Goal: Task Accomplishment & Management: Use online tool/utility

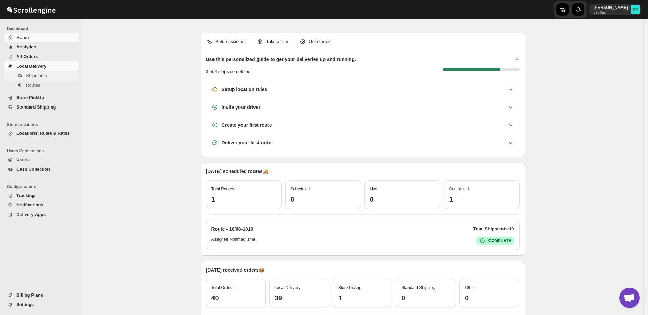
click at [40, 80] on button "Shipments" at bounding box center [41, 76] width 74 height 10
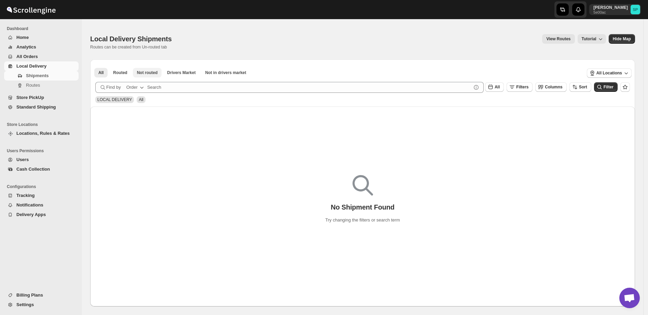
click at [146, 73] on span "Not routed" at bounding box center [147, 72] width 21 height 5
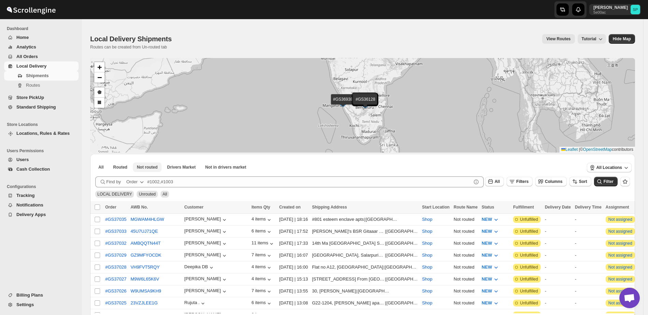
click at [152, 166] on span "Not routed" at bounding box center [147, 167] width 21 height 5
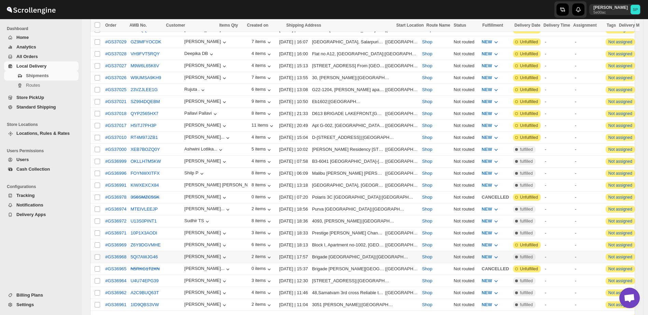
scroll to position [128, 0]
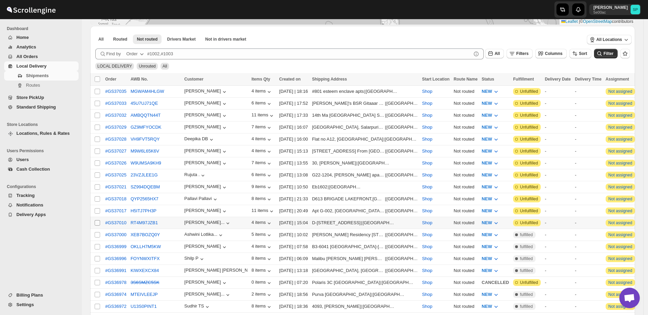
click at [95, 220] on input "Select shipment" at bounding box center [97, 222] width 5 height 5
checkbox input "true"
click at [96, 208] on input "Select shipment" at bounding box center [97, 210] width 5 height 5
checkbox input "true"
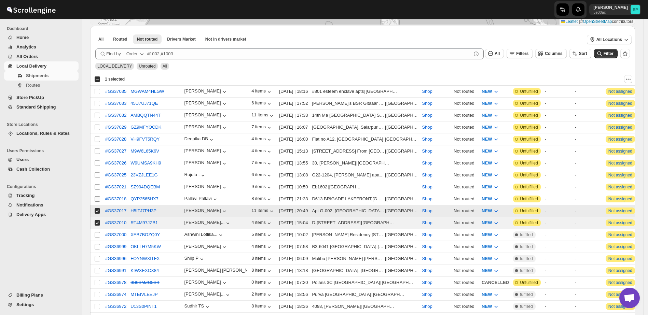
click at [95, 196] on input "Select shipment" at bounding box center [97, 198] width 5 height 5
checkbox input "true"
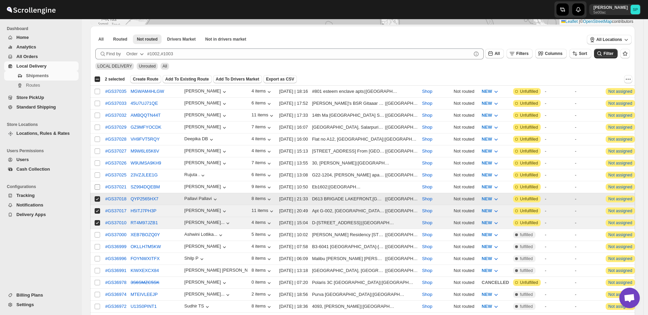
click at [98, 184] on input "Select shipment" at bounding box center [97, 186] width 5 height 5
checkbox input "true"
click at [98, 169] on td "Select shipment" at bounding box center [96, 175] width 13 height 12
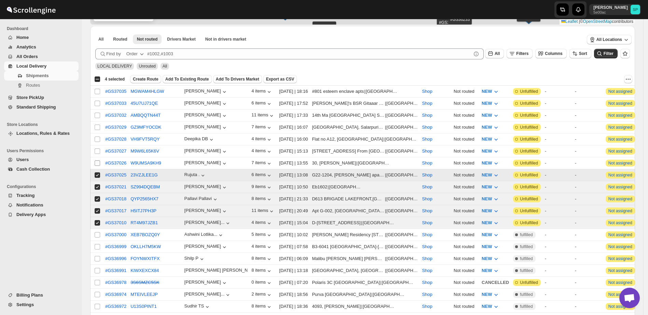
checkbox input "true"
click at [98, 161] on input "Select shipment" at bounding box center [97, 163] width 5 height 5
checkbox input "true"
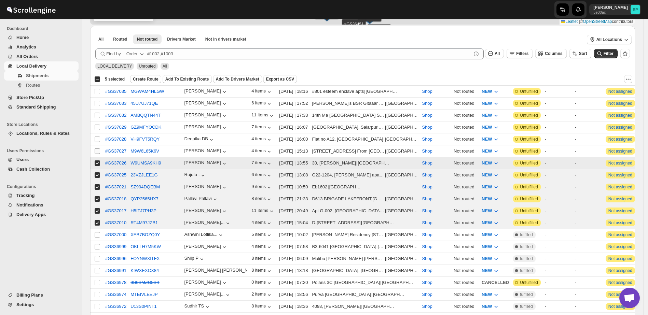
click at [98, 149] on input "Select shipment" at bounding box center [97, 151] width 5 height 5
checkbox input "true"
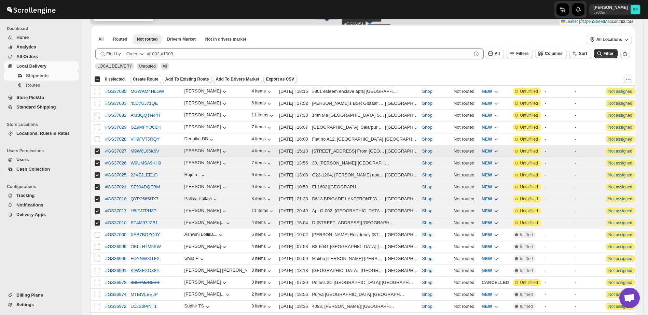
click at [96, 138] on input "Select shipment" at bounding box center [97, 139] width 5 height 5
checkbox input "true"
click at [98, 125] on input "Select shipment" at bounding box center [97, 127] width 5 height 5
checkbox input "true"
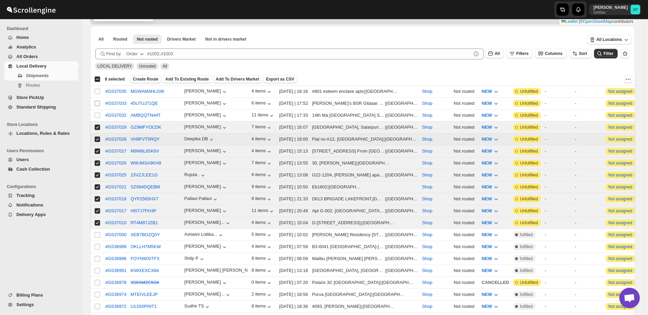
click at [98, 113] on input "Select shipment" at bounding box center [97, 115] width 5 height 5
checkbox input "true"
click at [98, 102] on input "Select shipment" at bounding box center [97, 103] width 5 height 5
checkbox input "true"
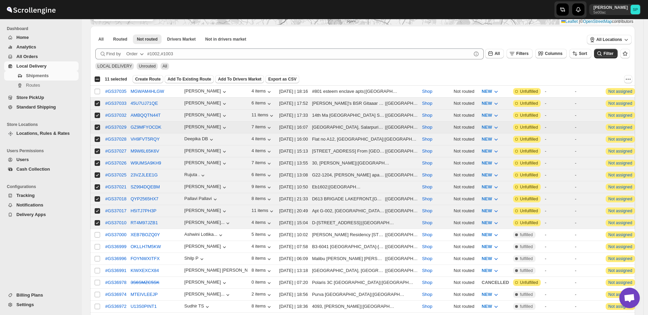
scroll to position [43, 0]
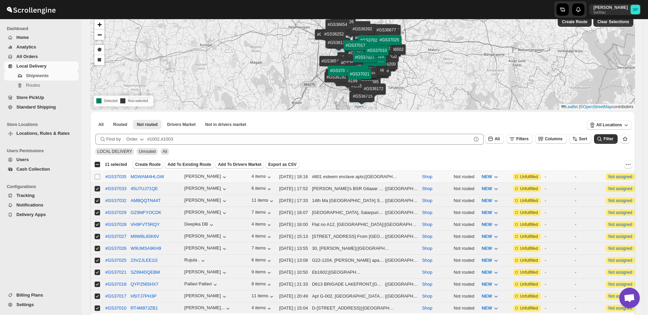
click at [97, 176] on input "Select shipment" at bounding box center [97, 176] width 5 height 5
checkbox input "true"
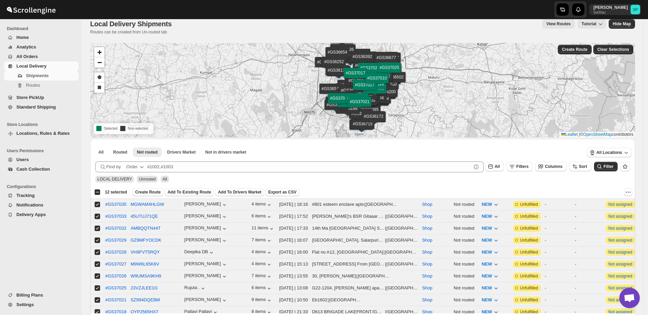
scroll to position [0, 0]
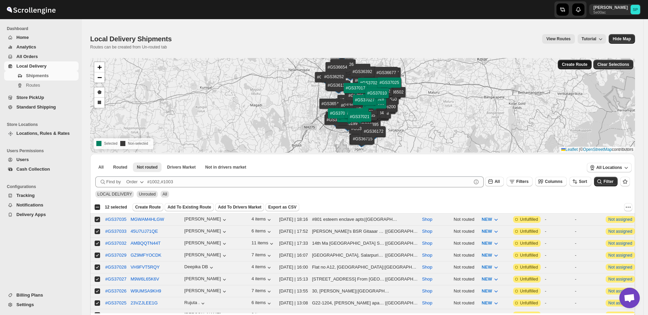
click at [587, 68] on button "Create Route" at bounding box center [575, 65] width 34 height 10
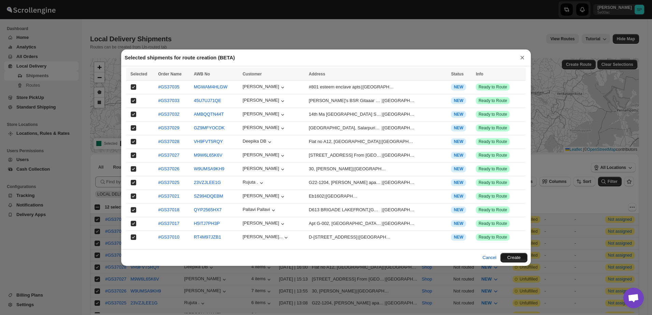
click at [509, 257] on button "Create" at bounding box center [514, 258] width 27 height 10
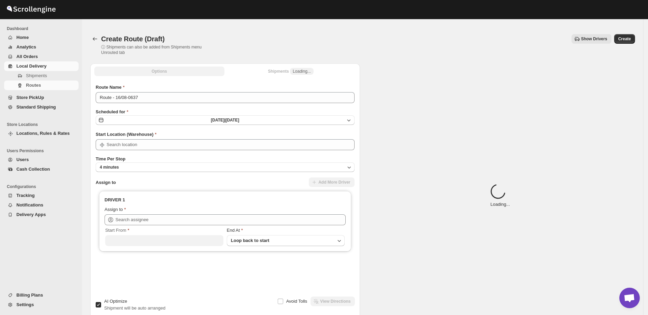
type input "Shop"
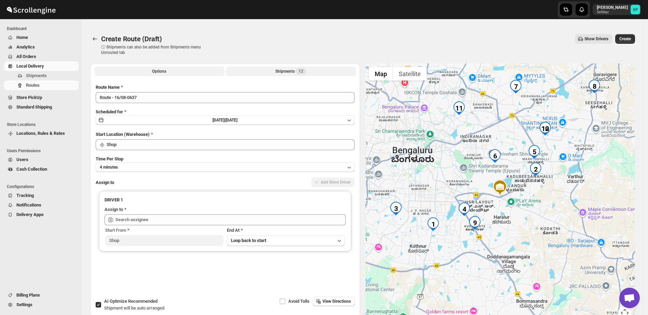
click at [291, 71] on div "Shipments 12" at bounding box center [290, 71] width 31 height 7
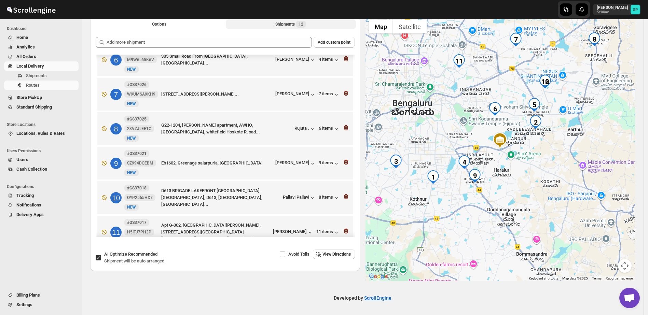
scroll to position [107, 0]
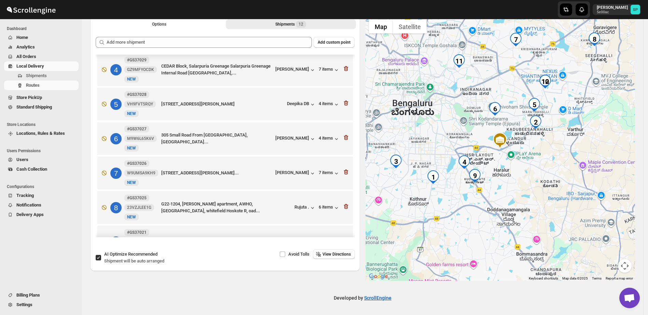
click at [35, 294] on span "Billing Plans" at bounding box center [28, 295] width 24 height 5
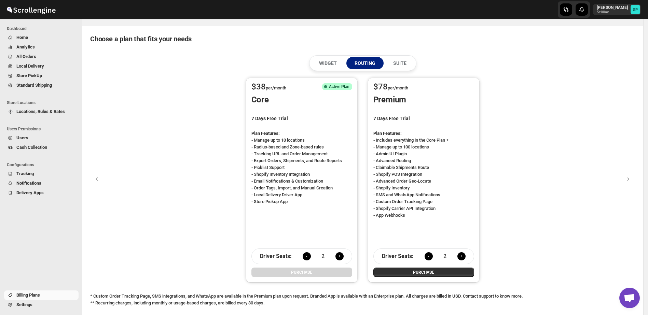
click at [307, 257] on button "-" at bounding box center [307, 256] width 8 height 8
click at [322, 272] on button "ACTIVE" at bounding box center [301, 273] width 101 height 10
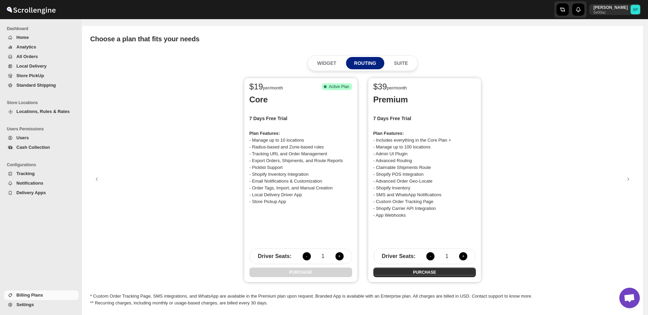
click at [32, 137] on span "Users" at bounding box center [46, 138] width 61 height 7
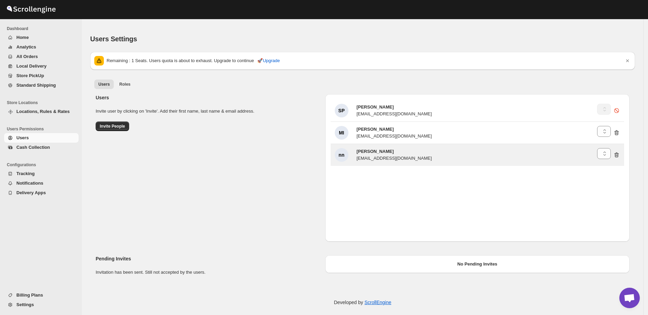
select select "637b767fbaab0276b10c91d5"
select select "637b767fbaab0276b10c91d8"
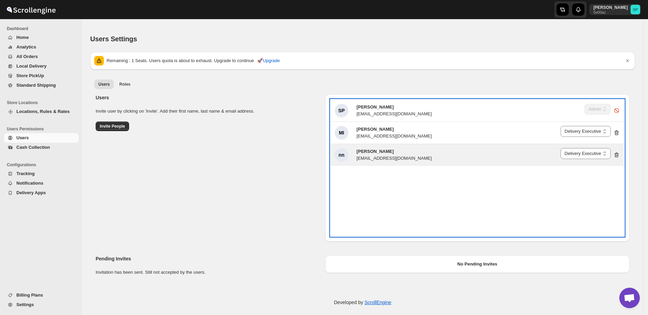
click at [618, 155] on icon at bounding box center [617, 155] width 1 height 2
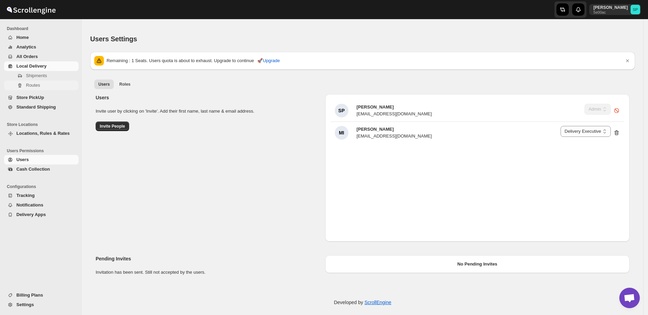
click at [41, 84] on span "Routes" at bounding box center [51, 85] width 51 height 7
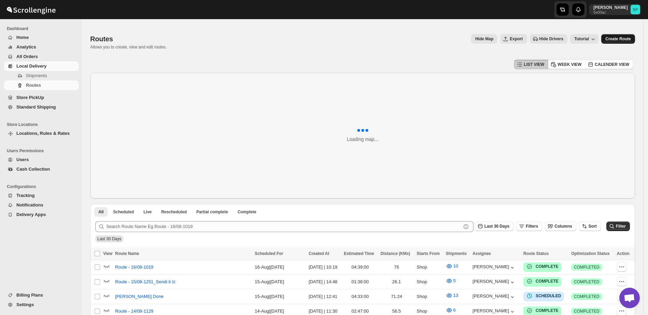
click at [631, 40] on span "Create Route" at bounding box center [618, 38] width 26 height 5
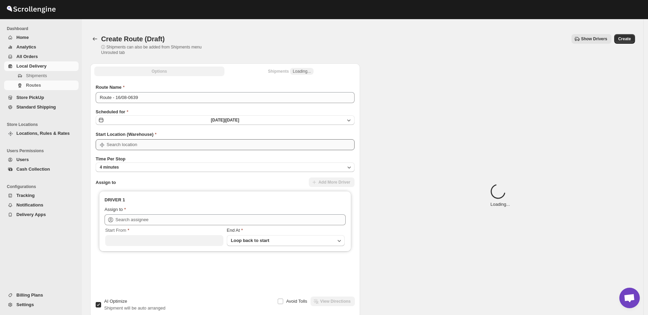
type input "Shop"
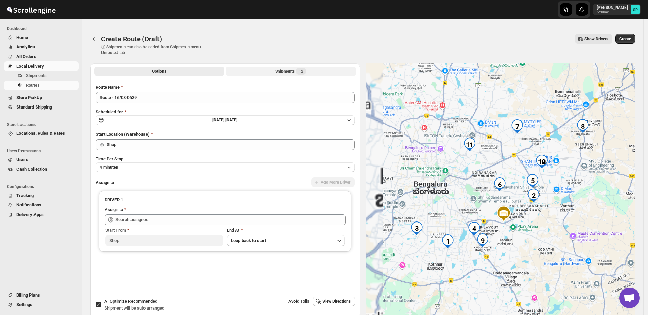
click at [293, 72] on div "Shipments 12" at bounding box center [290, 71] width 31 height 7
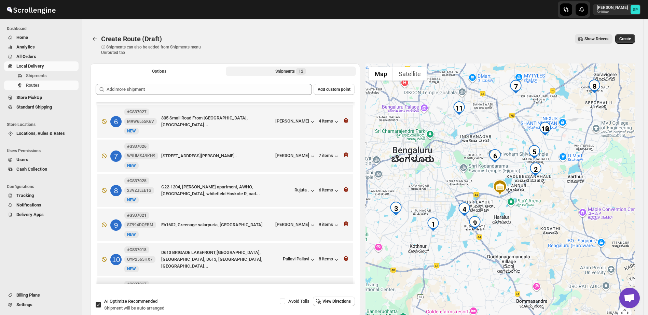
scroll to position [235, 0]
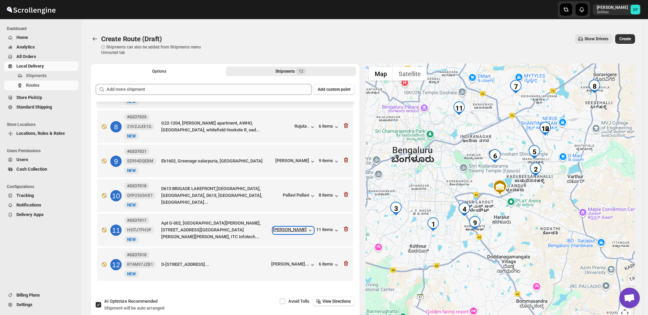
click at [308, 231] on icon "button" at bounding box center [309, 231] width 3 height 2
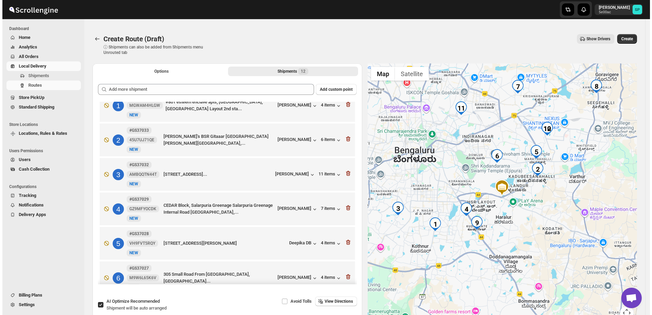
scroll to position [0, 0]
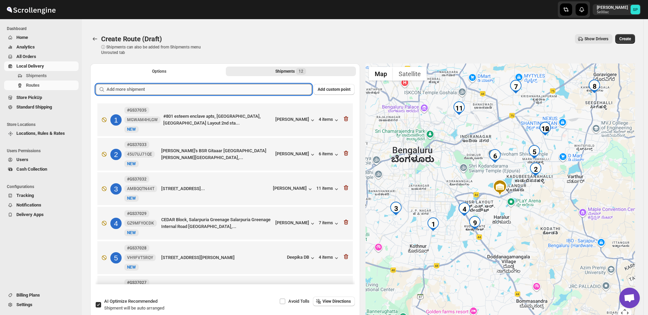
click at [259, 88] on input "text" at bounding box center [209, 89] width 205 height 11
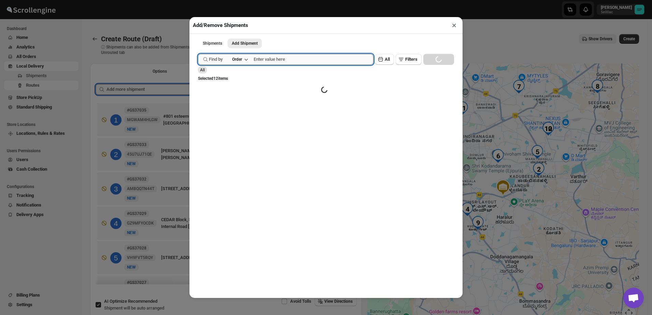
click at [281, 62] on input "text" at bounding box center [314, 59] width 120 height 11
paste input "GS36814"
type input "GS36814"
click at [430, 63] on button "Loading SEARCH" at bounding box center [439, 59] width 31 height 11
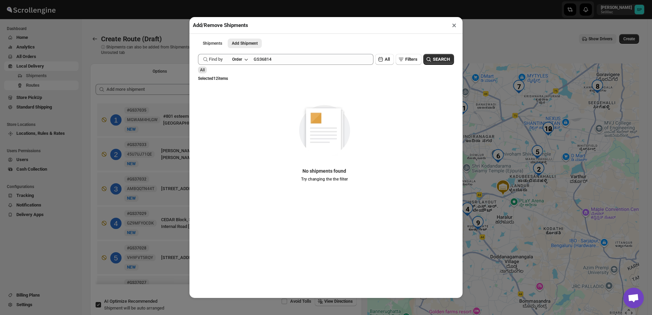
click at [430, 64] on button "SEARCH" at bounding box center [439, 59] width 31 height 11
click at [453, 26] on button "×" at bounding box center [455, 25] width 10 height 10
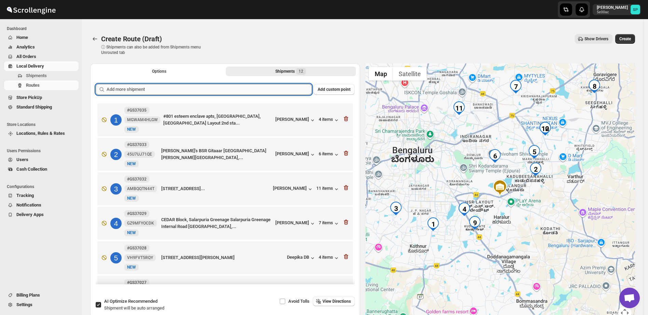
click at [267, 91] on input "text" at bounding box center [209, 89] width 205 height 11
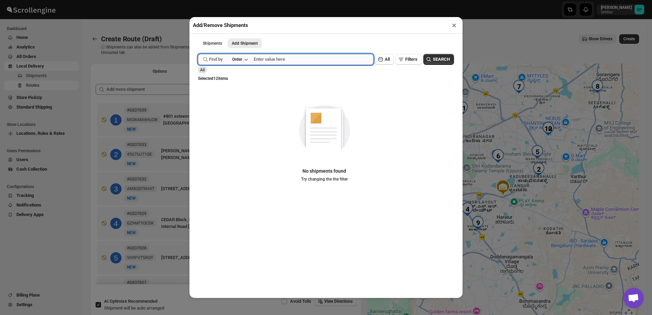
click at [297, 60] on input "text" at bounding box center [314, 59] width 120 height 11
paste input "Gs36826"
click at [435, 61] on span "SEARCH" at bounding box center [441, 59] width 17 height 7
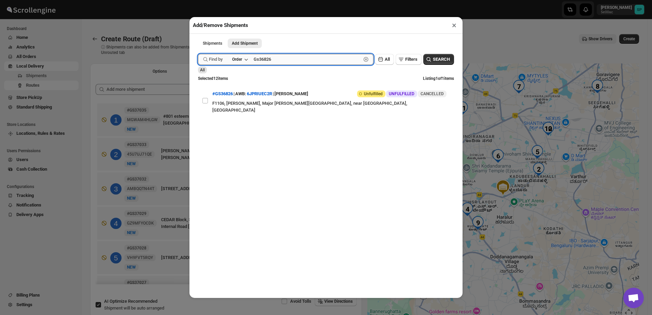
click at [273, 59] on input "Gs36826" at bounding box center [308, 59] width 108 height 11
paste input "e36969"
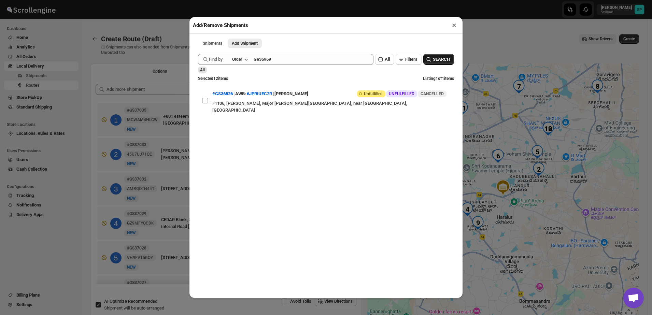
click at [450, 60] on span "SEARCH" at bounding box center [441, 59] width 17 height 7
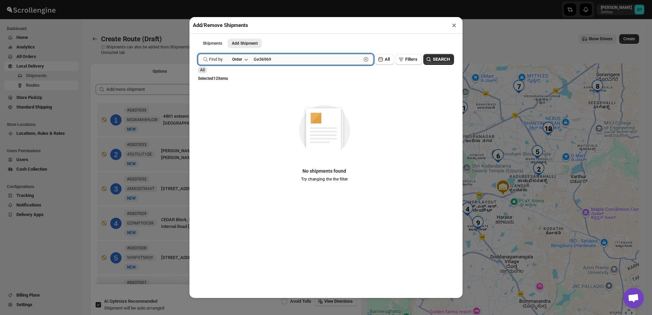
click at [261, 59] on input "Ge36969" at bounding box center [308, 59] width 108 height 11
type input "Gs36969"
click at [198, 0] on button "Submit" at bounding box center [207, 3] width 19 height 7
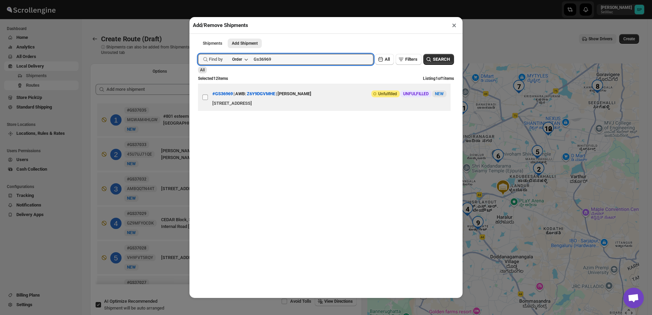
click at [204, 100] on input "View details for 689c885deb510359434f0313" at bounding box center [205, 97] width 5 height 5
checkbox input "true"
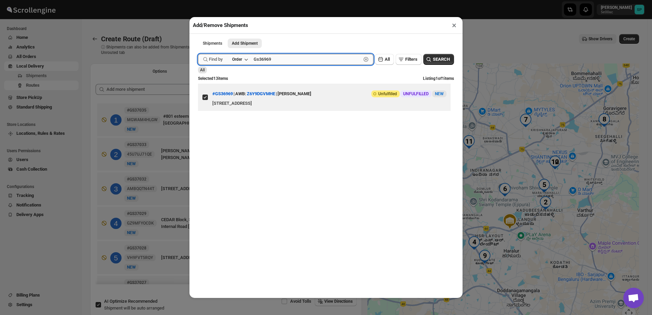
click at [262, 62] on input "Gs36969" at bounding box center [308, 59] width 108 height 11
paste input "7005"
type input "Gs37005"
click at [438, 57] on span "SEARCH" at bounding box center [441, 59] width 17 height 7
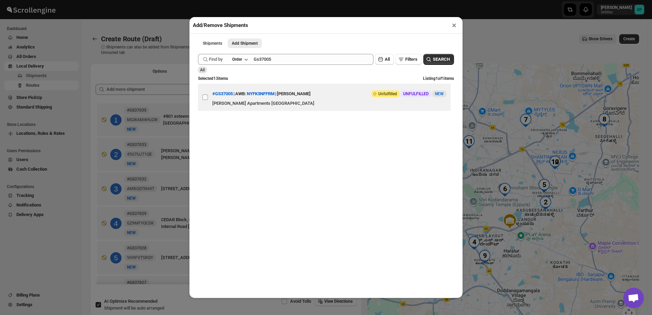
click at [205, 98] on input "View details for 689ee988eb510359434f29c1" at bounding box center [205, 97] width 5 height 5
checkbox input "true"
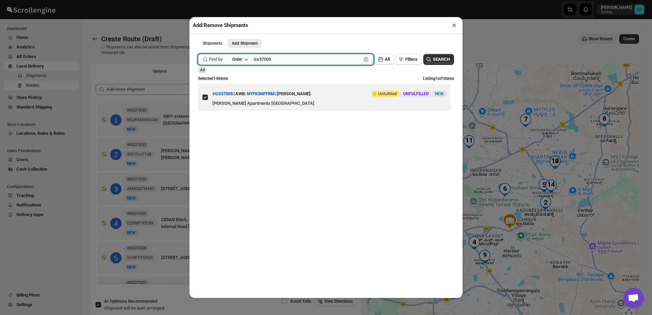
click at [262, 61] on input "Gs37005" at bounding box center [308, 59] width 108 height 11
paste input "10"
click at [442, 59] on span "SEARCH" at bounding box center [441, 59] width 17 height 7
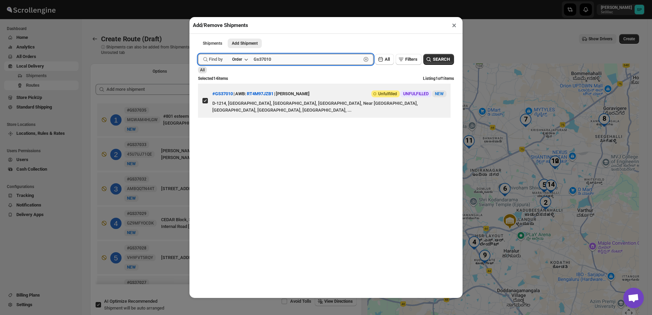
click at [261, 63] on input "Gs37010" at bounding box center [308, 59] width 108 height 11
paste input "6995"
type input "Gs36995"
click at [432, 56] on button "SEARCH" at bounding box center [439, 59] width 31 height 11
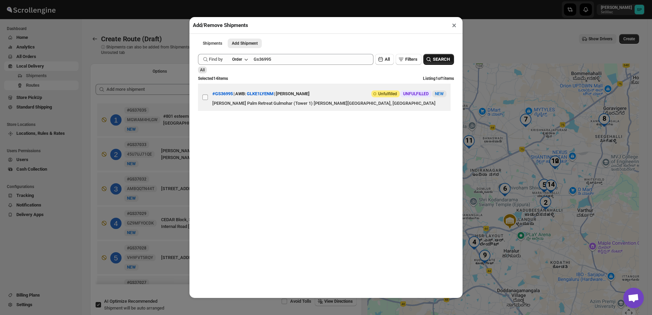
click at [207, 97] on input "View details for 689e21dceb510359434f1fb4" at bounding box center [205, 97] width 5 height 5
checkbox input "true"
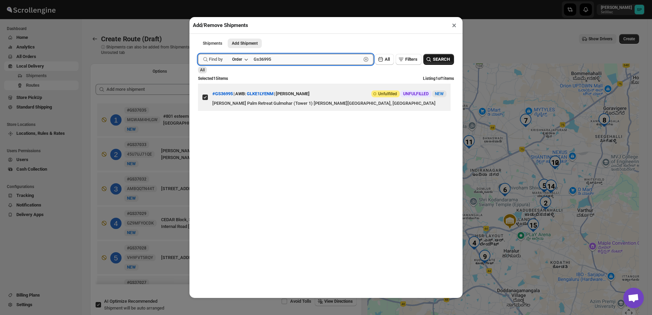
click at [267, 65] on input "Gs36995" at bounding box center [308, 59] width 108 height 11
paste input "7017"
click at [440, 64] on button "SEARCH" at bounding box center [439, 59] width 31 height 11
click at [259, 63] on input "Gs37017" at bounding box center [308, 59] width 108 height 11
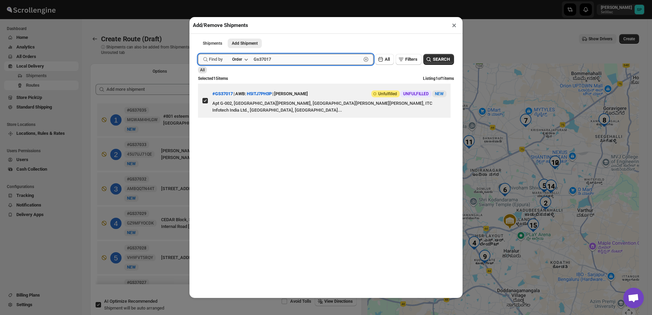
click at [259, 63] on input "Gs37017" at bounding box center [308, 59] width 108 height 11
paste input "8"
click at [447, 61] on span "SEARCH" at bounding box center [441, 59] width 17 height 7
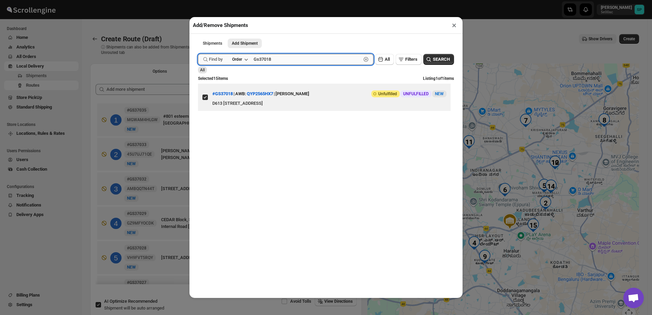
click at [268, 57] on input "Gs37018" at bounding box center [308, 59] width 108 height 11
paste input "21"
type input "Gs37021"
click at [438, 60] on span "SEARCH" at bounding box center [441, 59] width 17 height 7
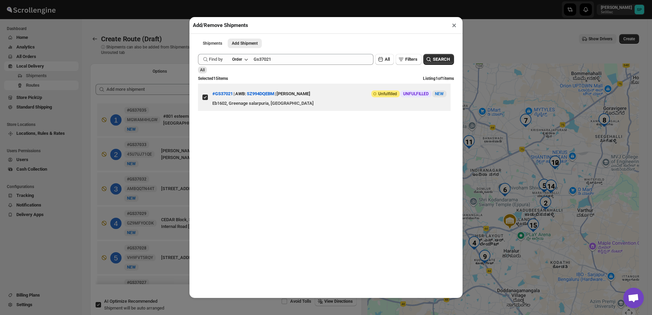
click at [452, 26] on button "×" at bounding box center [455, 25] width 10 height 10
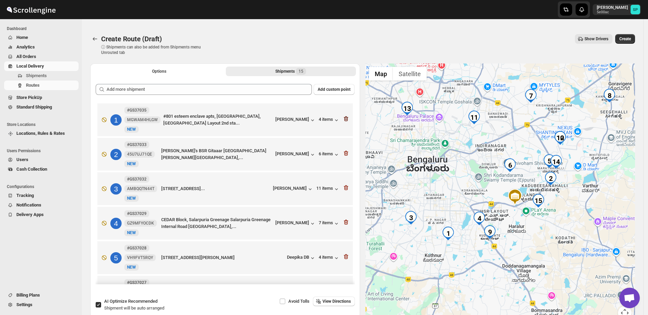
click at [343, 118] on icon "button" at bounding box center [346, 118] width 7 height 7
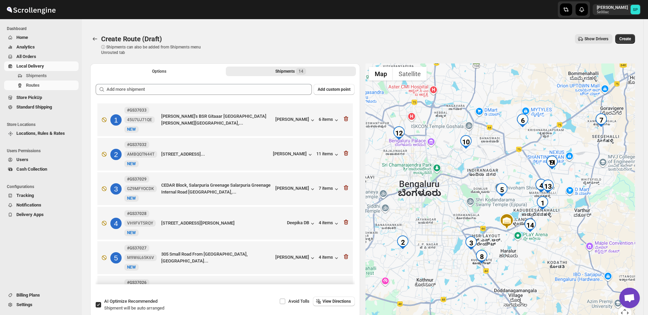
click at [343, 118] on icon "button" at bounding box center [346, 118] width 7 height 7
click at [343, 150] on icon "button" at bounding box center [346, 153] width 7 height 7
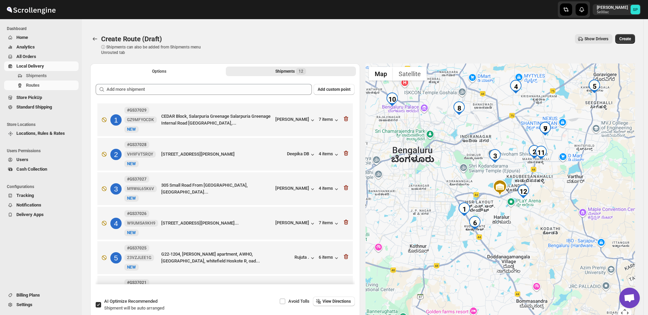
click at [343, 118] on icon "button" at bounding box center [346, 118] width 7 height 7
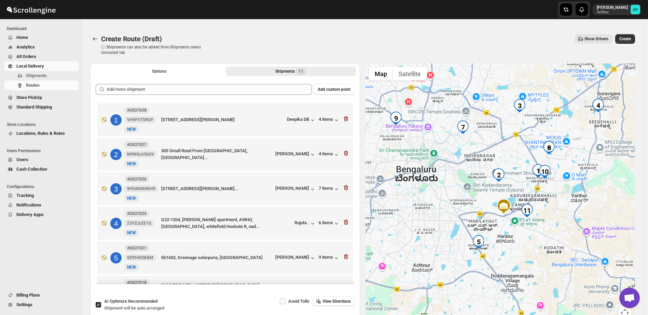
click at [343, 118] on icon "button" at bounding box center [346, 118] width 7 height 7
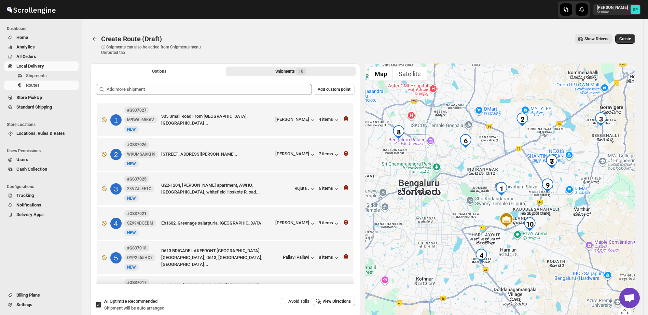
click at [343, 118] on icon "button" at bounding box center [346, 118] width 7 height 7
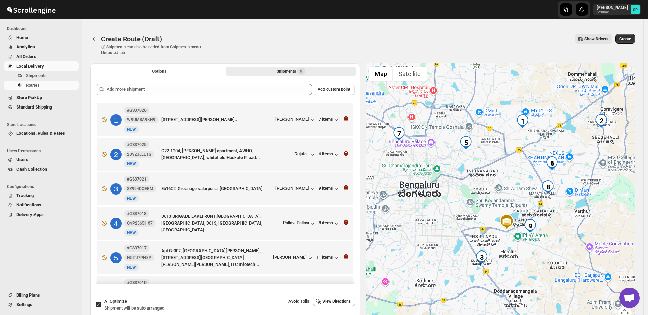
click at [343, 118] on icon "button" at bounding box center [346, 118] width 7 height 7
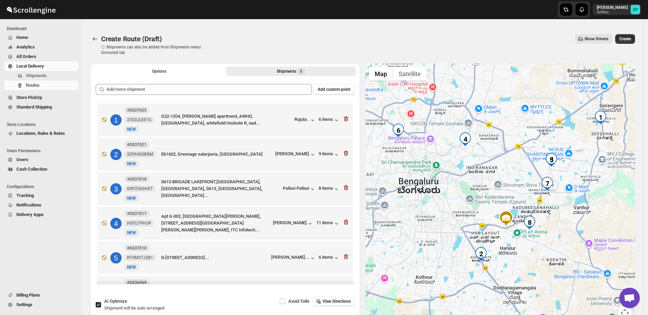
click at [343, 118] on icon "button" at bounding box center [346, 118] width 7 height 7
click at [343, 150] on icon "button" at bounding box center [346, 153] width 7 height 7
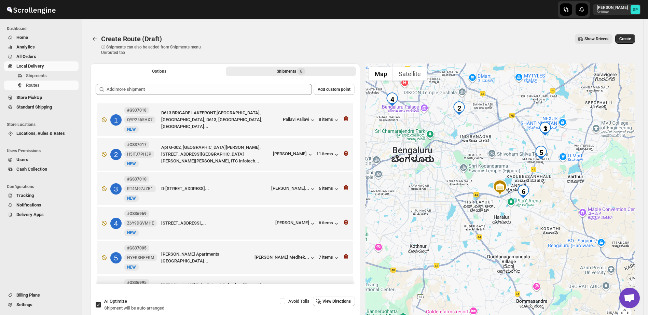
click at [343, 118] on icon "button" at bounding box center [346, 118] width 7 height 7
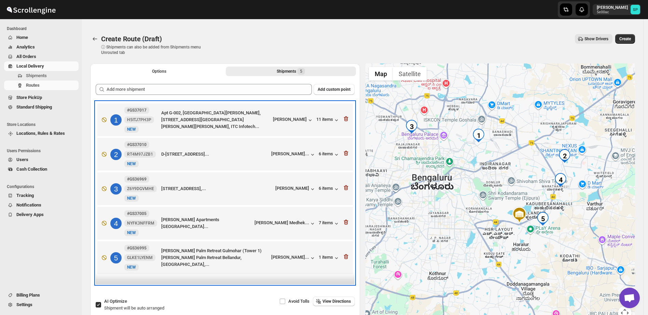
click at [343, 118] on div "1 #GS37017 H5ITJ7PH3P New NEW Apt G-002, Prestige Milton gardens, No15 Milton s…" at bounding box center [223, 118] width 251 height 29
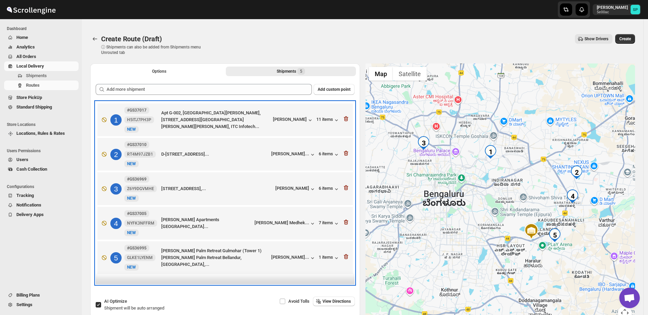
click at [343, 118] on div "1 #GS37017 H5ITJ7PH3P New NEW Apt G-002, Prestige Milton gardens, No15 Milton s…" at bounding box center [223, 118] width 251 height 29
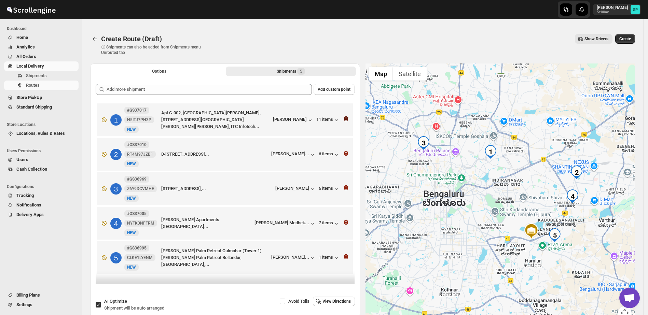
click at [348, 118] on icon "button" at bounding box center [346, 118] width 7 height 7
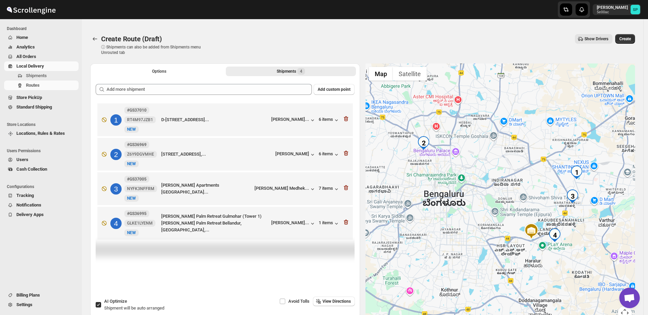
click at [348, 118] on icon "button" at bounding box center [346, 118] width 7 height 7
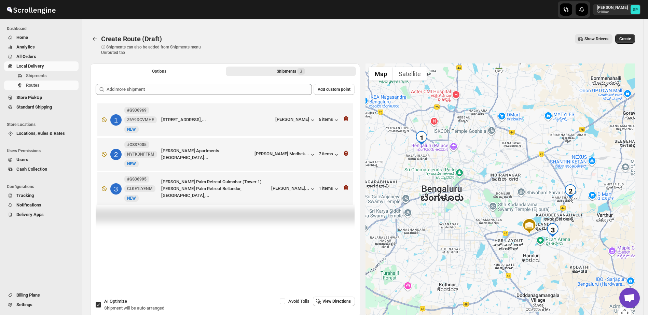
click at [348, 118] on icon "button" at bounding box center [346, 118] width 7 height 7
click at [348, 150] on icon "button" at bounding box center [346, 153] width 7 height 7
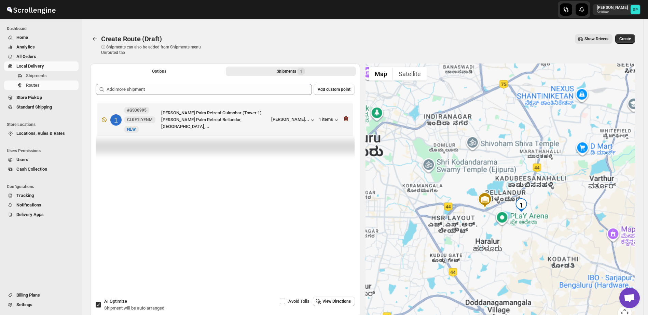
click at [348, 118] on icon "button" at bounding box center [346, 118] width 7 height 7
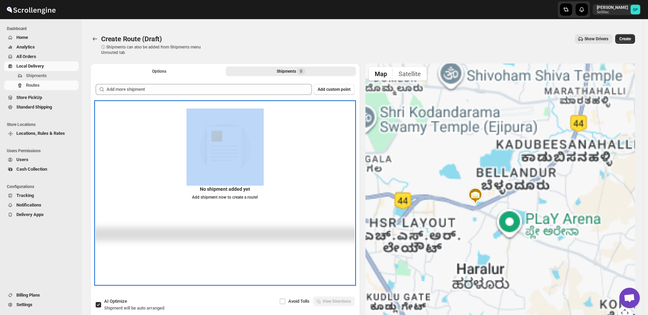
click at [348, 118] on div "No shipment added yet Add shipment now to create a route!" at bounding box center [225, 157] width 259 height 97
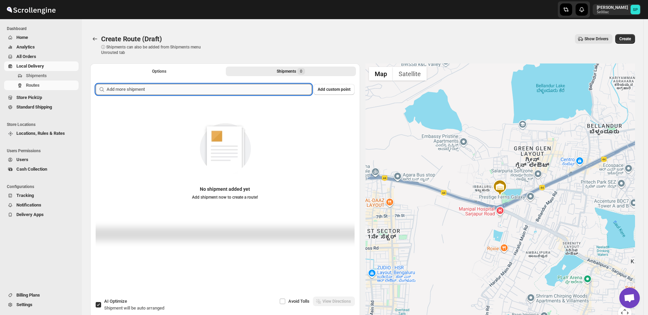
click at [205, 87] on input "text" at bounding box center [209, 89] width 205 height 11
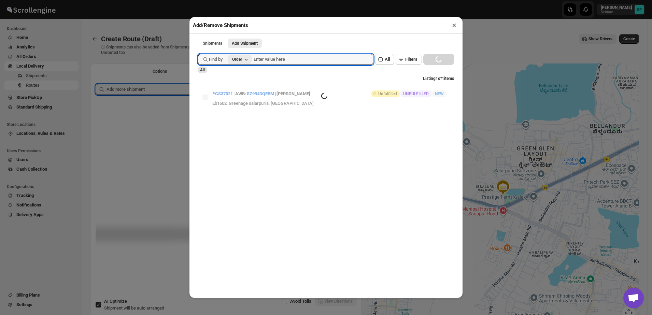
click at [239, 60] on div "Order" at bounding box center [237, 59] width 10 height 5
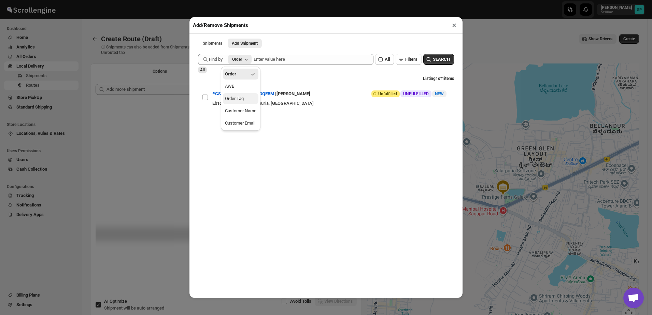
click at [243, 98] on div "Order Tag" at bounding box center [234, 98] width 19 height 7
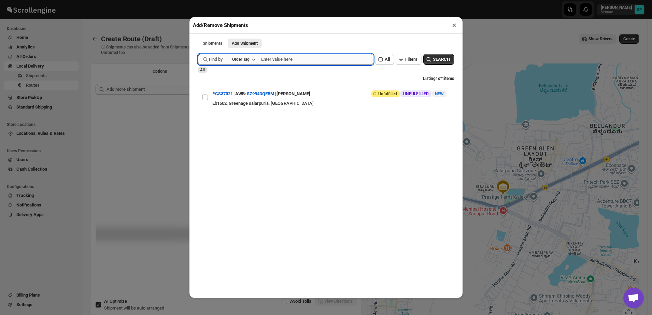
click at [270, 59] on input "text" at bounding box center [317, 59] width 112 height 11
type input "ready for delivery"
click at [439, 61] on span "SEARCH" at bounding box center [441, 59] width 17 height 7
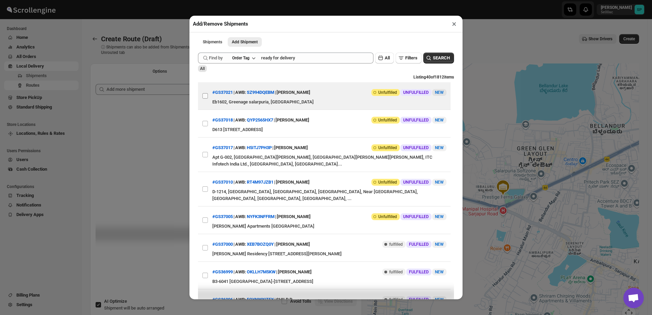
click at [205, 98] on input "View details for 68a01528eb510359434f39c2" at bounding box center [205, 95] width 5 height 5
checkbox input "true"
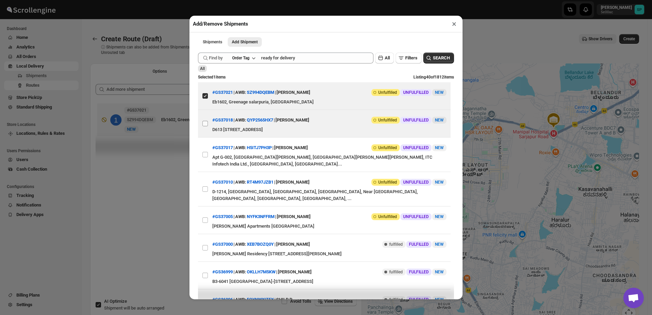
click at [205, 125] on input "View details for 689f5a62eb510359434f3119" at bounding box center [205, 123] width 5 height 5
checkbox input "true"
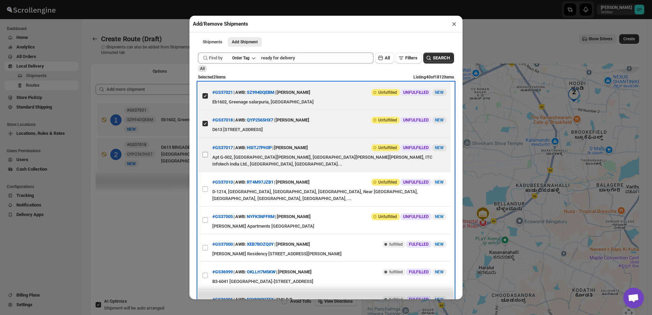
click at [205, 159] on label "View details for 689f501deb510359434f3029" at bounding box center [205, 155] width 14 height 34
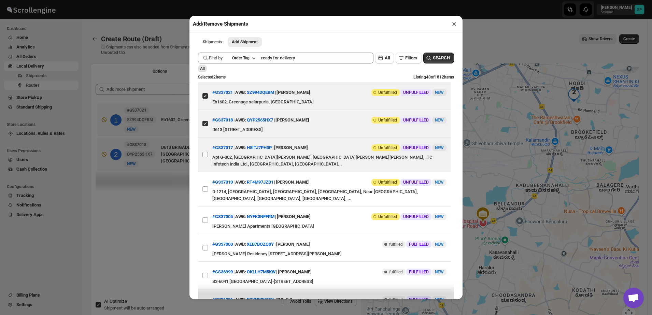
click at [205, 157] on input "View details for 689f501deb510359434f3029" at bounding box center [205, 154] width 5 height 5
checkbox input "true"
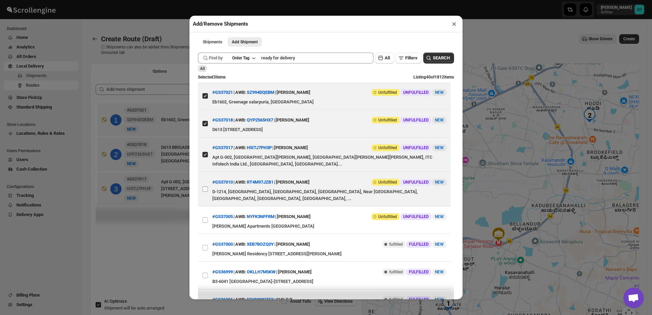
click at [204, 189] on input "View details for 689eff31eb510359434f2ab2" at bounding box center [205, 188] width 5 height 5
checkbox input "true"
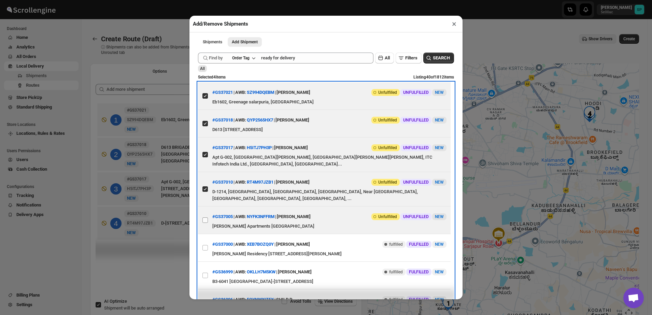
click at [207, 225] on label "View details for 689ee988eb510359434f29c1" at bounding box center [205, 220] width 14 height 27
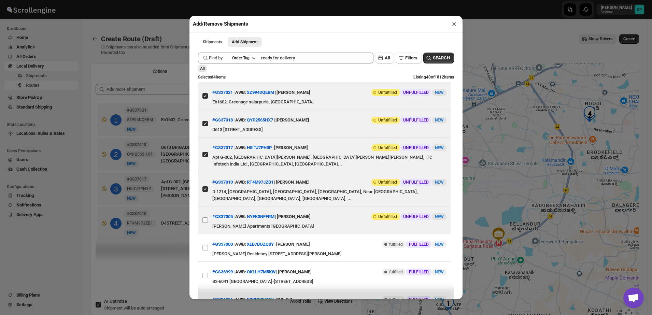
click at [207, 223] on input "View details for 689ee988eb510359434f29c1" at bounding box center [205, 220] width 5 height 5
checkbox input "true"
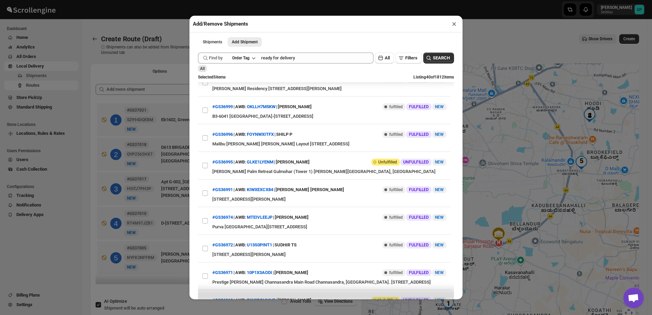
scroll to position [171, 0]
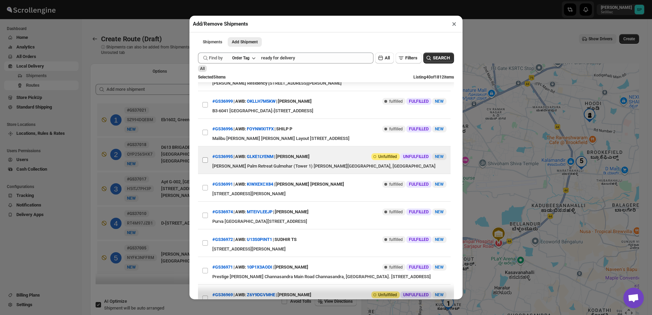
click at [205, 163] on input "View details for 689e21dceb510359434f1fb4" at bounding box center [205, 159] width 5 height 5
checkbox input "true"
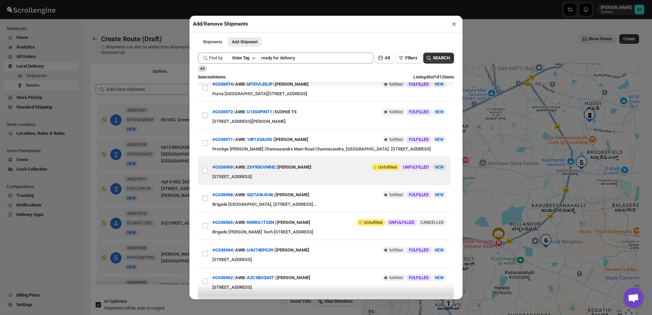
scroll to position [299, 0]
click at [205, 173] on input "View details for 689c885deb510359434f0313" at bounding box center [205, 170] width 5 height 5
checkbox input "true"
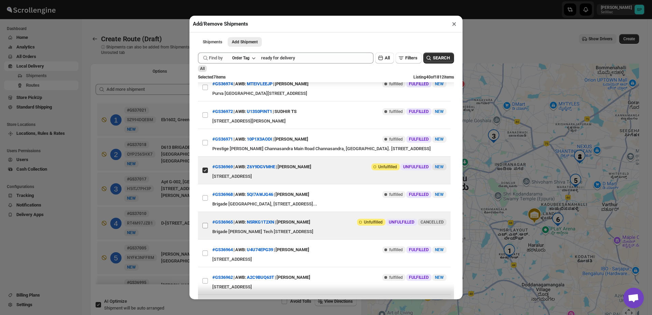
click at [206, 229] on input "View details for 689c63f4eb510359434f007c" at bounding box center [205, 225] width 5 height 5
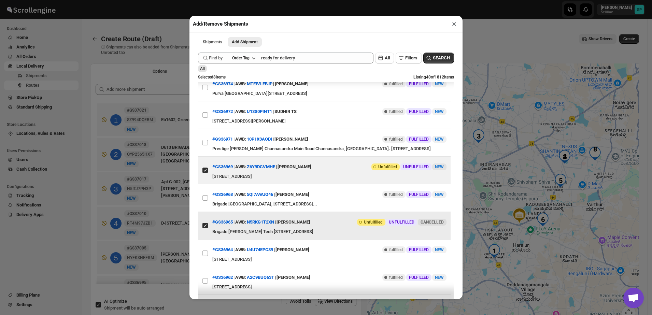
click at [205, 229] on input "View details for 689c63f4eb510359434f007c" at bounding box center [205, 225] width 5 height 5
checkbox input "false"
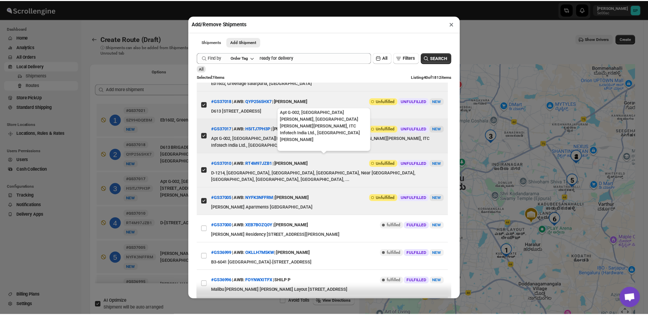
scroll to position [0, 0]
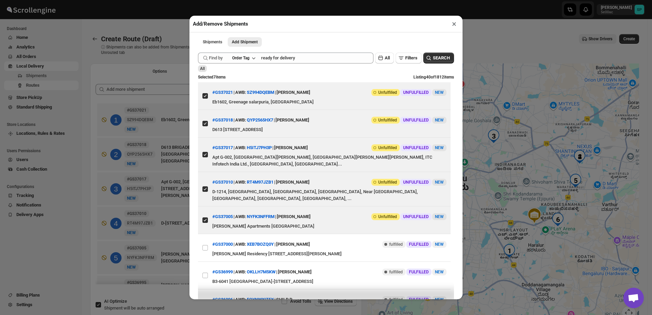
click at [454, 26] on button "×" at bounding box center [455, 24] width 10 height 10
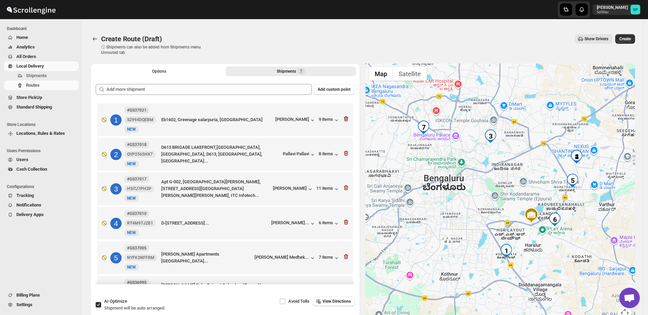
click at [345, 118] on icon "button" at bounding box center [346, 118] width 7 height 7
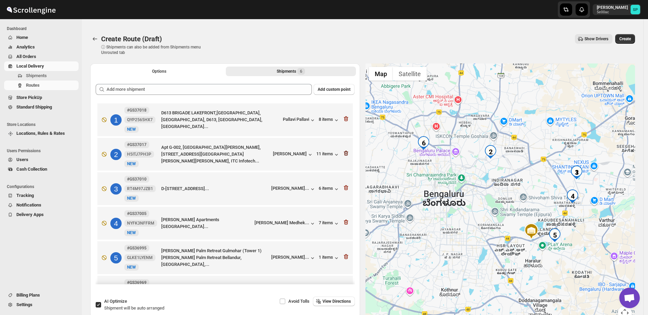
click at [343, 154] on icon "button" at bounding box center [346, 153] width 7 height 7
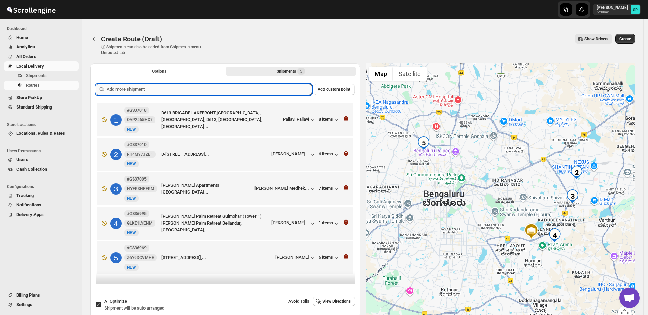
click at [188, 92] on input "text" at bounding box center [209, 89] width 205 height 11
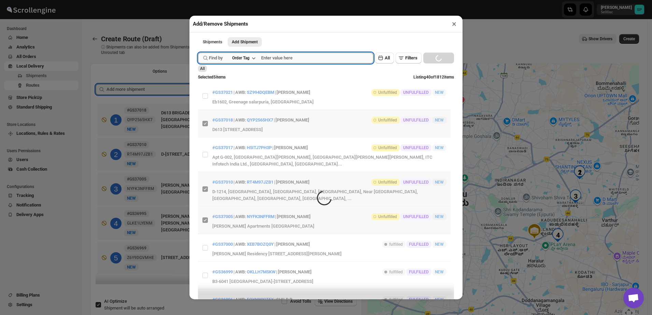
click at [294, 60] on input "text" at bounding box center [317, 58] width 112 height 11
paste input "GS37021"
type input "GS37021"
click at [198, 0] on button "Submit" at bounding box center [207, 3] width 19 height 7
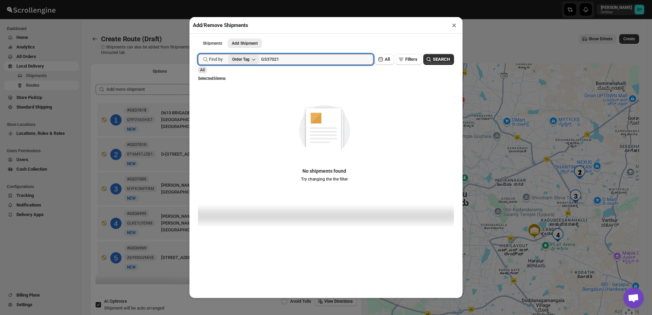
click at [257, 59] on icon "button" at bounding box center [253, 59] width 7 height 7
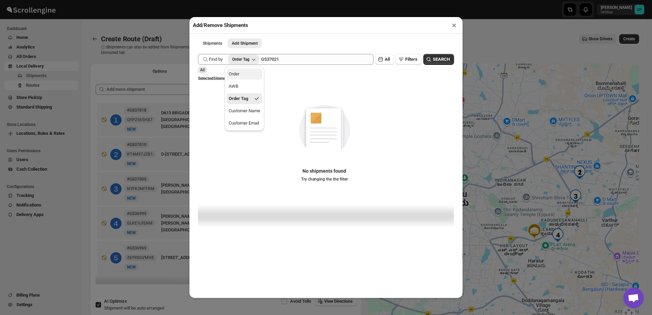
click at [251, 78] on button "Order" at bounding box center [245, 74] width 36 height 11
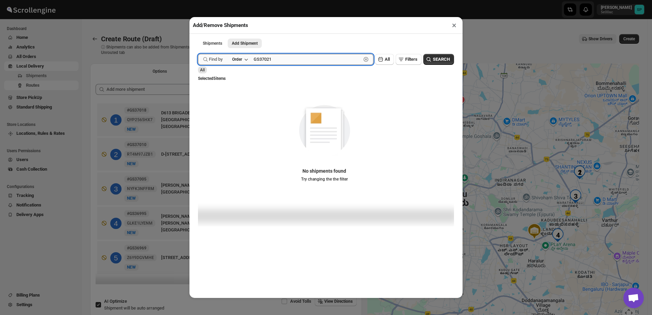
click at [198, 0] on button "Submit" at bounding box center [207, 3] width 19 height 7
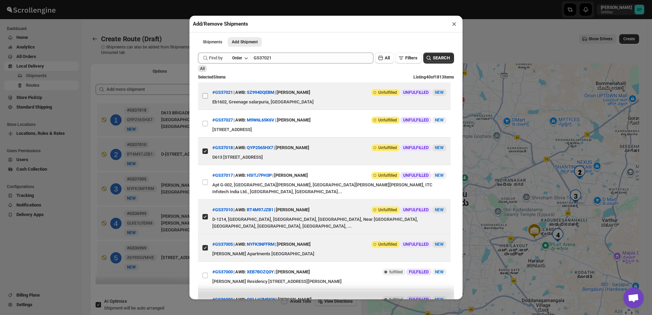
click at [206, 97] on input "View details for 68a01528eb510359434f39c2" at bounding box center [205, 95] width 5 height 5
checkbox input "true"
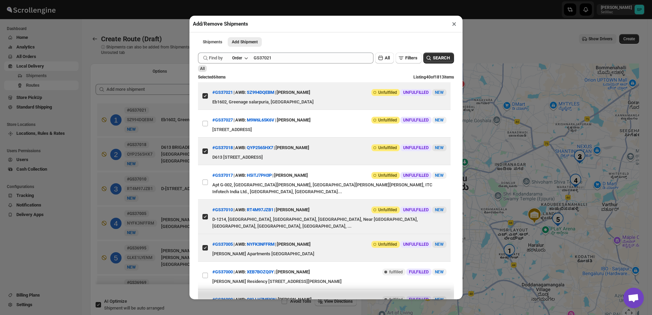
click at [455, 25] on button "×" at bounding box center [455, 24] width 10 height 10
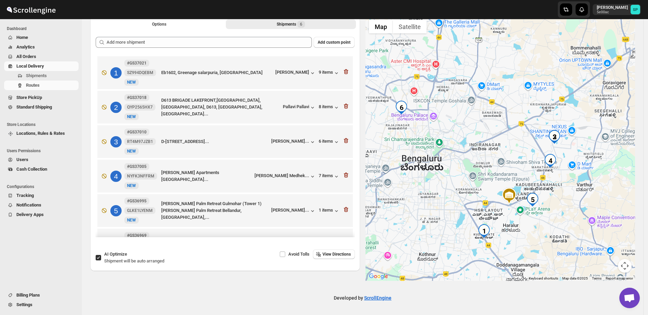
drag, startPoint x: 547, startPoint y: 221, endPoint x: 543, endPoint y: 225, distance: 6.3
click at [543, 225] on div at bounding box center [500, 148] width 270 height 265
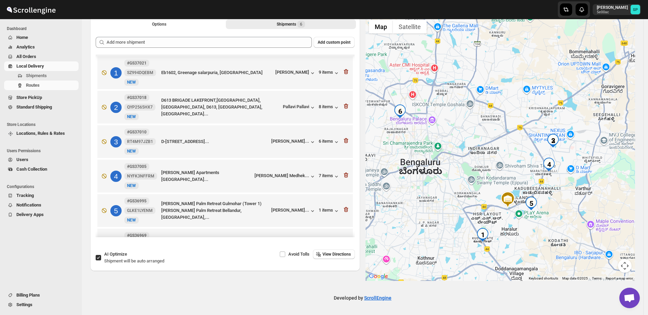
scroll to position [28, 0]
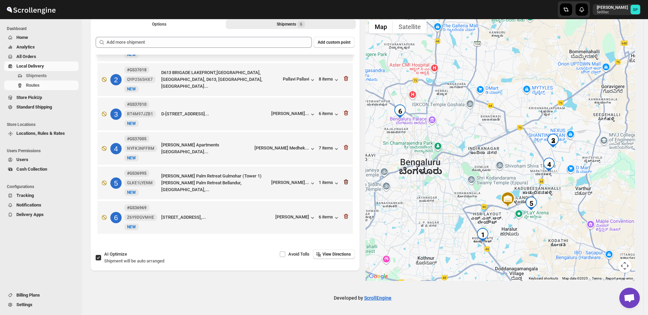
click at [344, 182] on icon "button" at bounding box center [346, 182] width 7 height 7
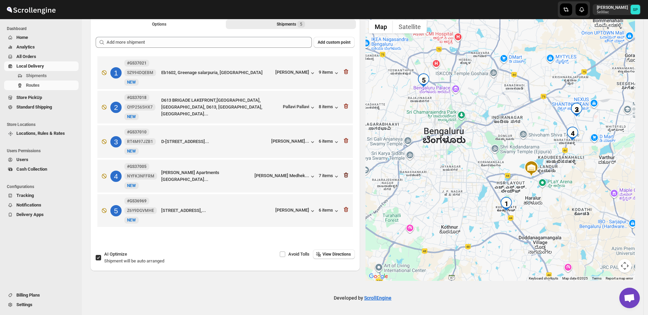
click at [347, 177] on icon "button" at bounding box center [346, 175] width 4 height 5
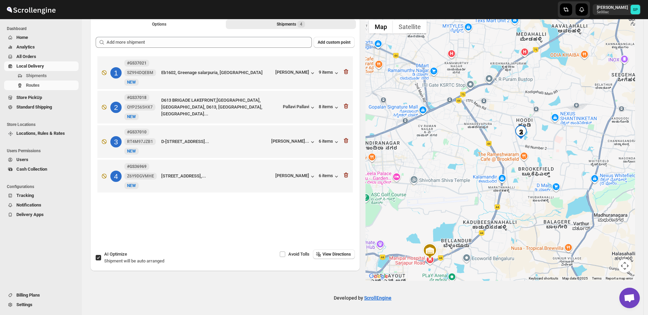
drag, startPoint x: 586, startPoint y: 116, endPoint x: 514, endPoint y: 143, distance: 77.1
click at [531, 153] on div at bounding box center [500, 148] width 270 height 265
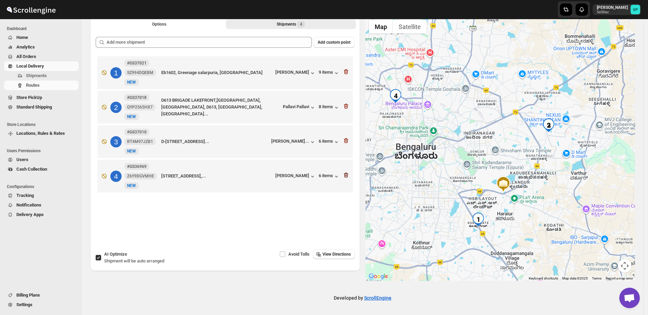
click at [347, 177] on icon "button" at bounding box center [346, 175] width 7 height 7
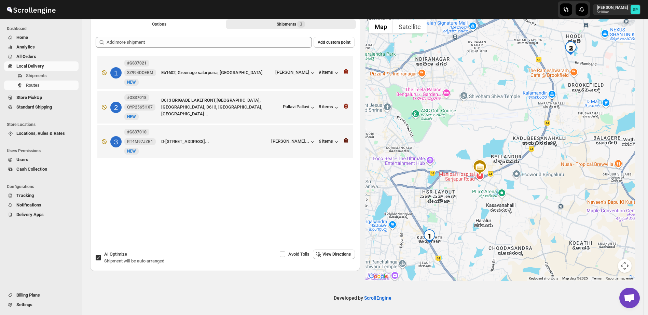
click at [348, 142] on icon "button" at bounding box center [346, 140] width 7 height 7
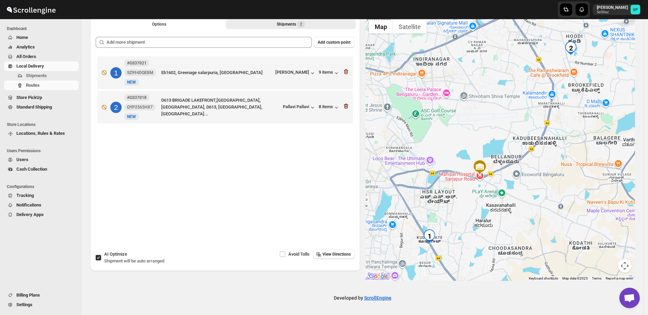
click at [347, 105] on icon "button" at bounding box center [346, 106] width 7 height 7
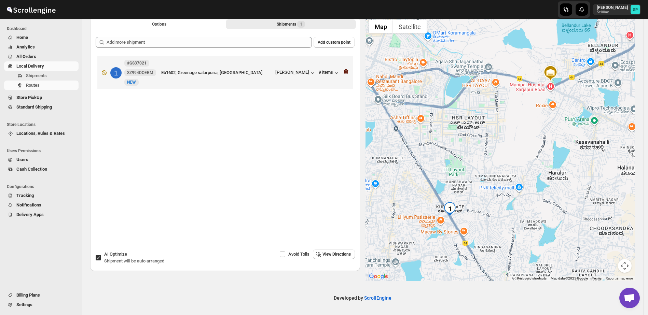
click at [348, 70] on icon "button" at bounding box center [346, 71] width 4 height 5
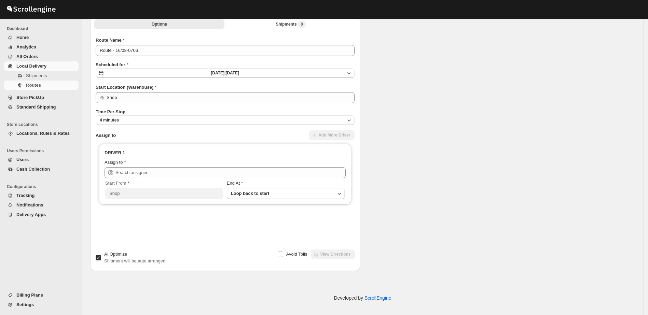
scroll to position [47, 0]
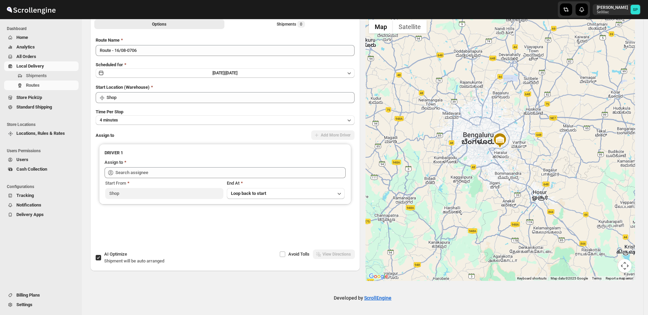
click at [18, 36] on span "Home" at bounding box center [22, 37] width 12 height 5
